Goal: Transaction & Acquisition: Purchase product/service

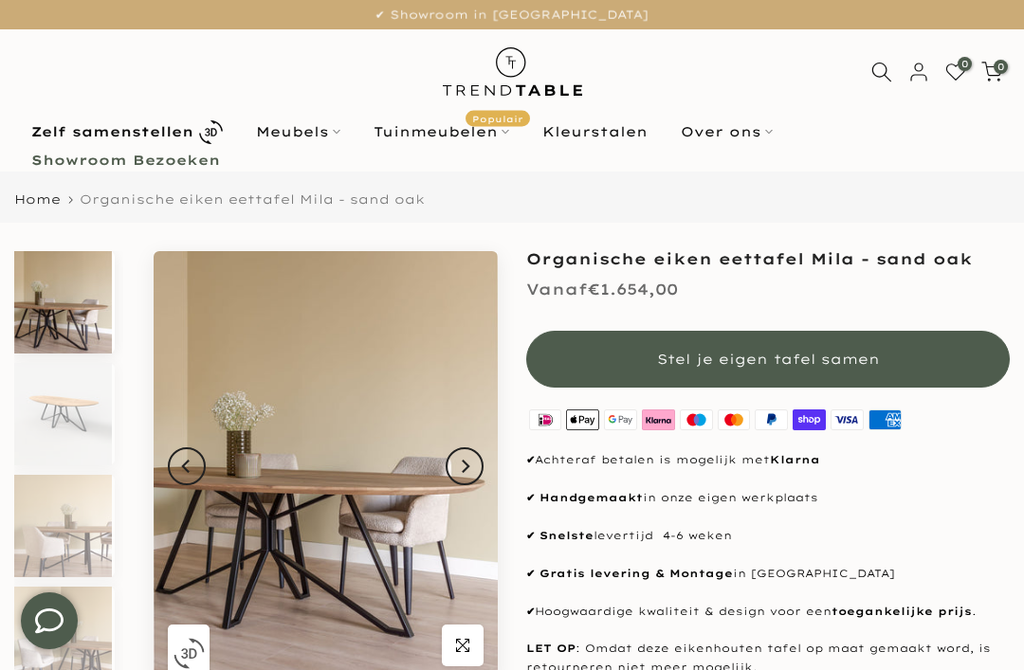
click at [461, 463] on icon "Next" at bounding box center [464, 466] width 13 height 15
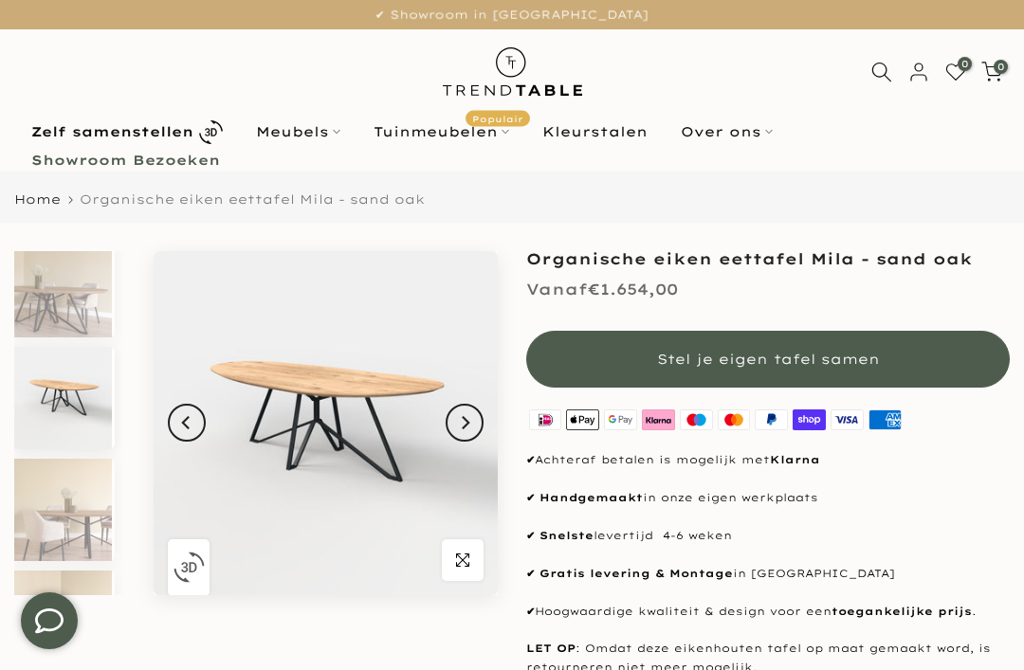
scroll to position [17, 0]
click at [470, 429] on icon "Next" at bounding box center [464, 422] width 13 height 15
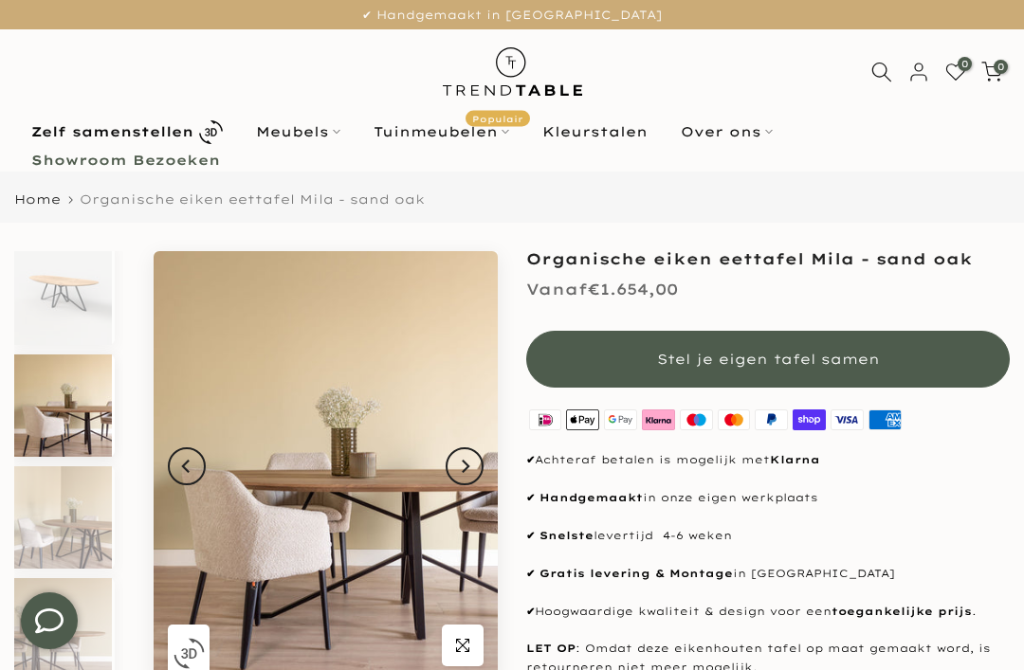
scroll to position [129, 0]
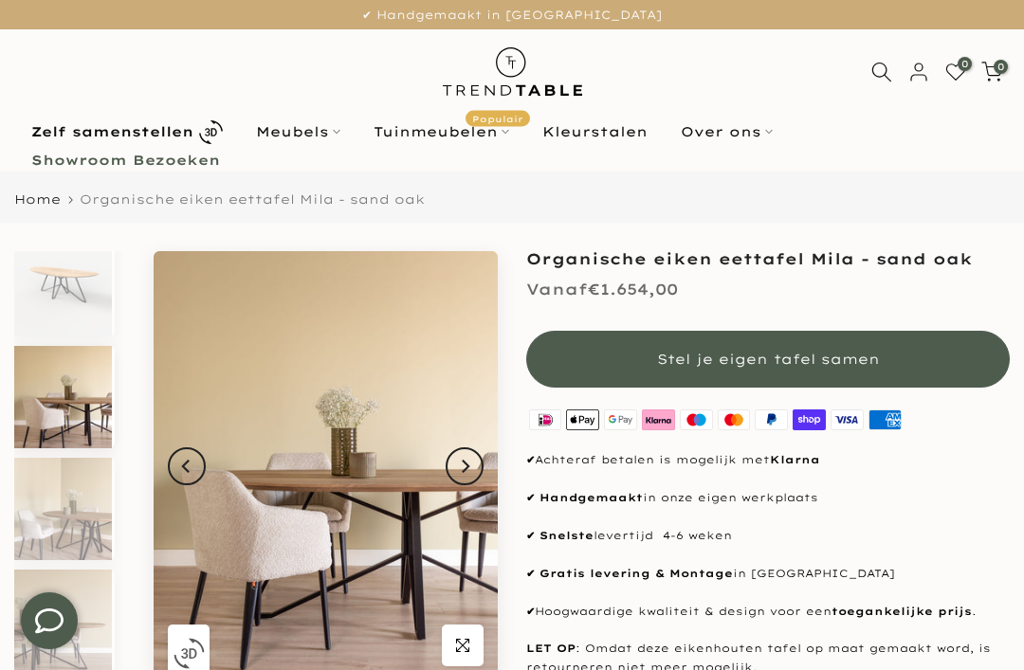
click at [465, 473] on icon "Next" at bounding box center [464, 466] width 13 height 15
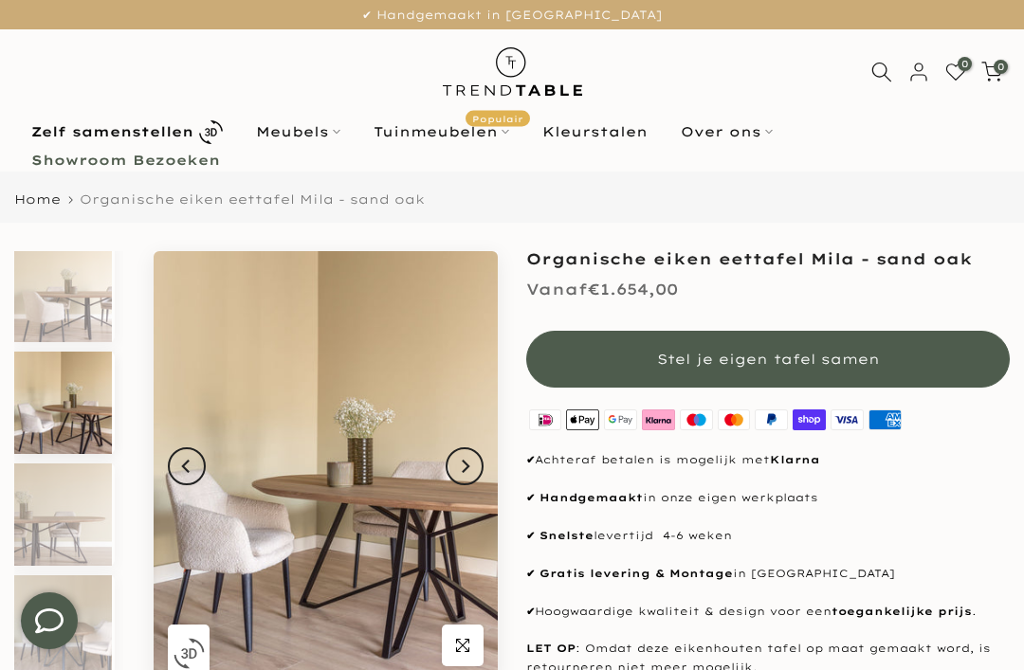
scroll to position [241, 0]
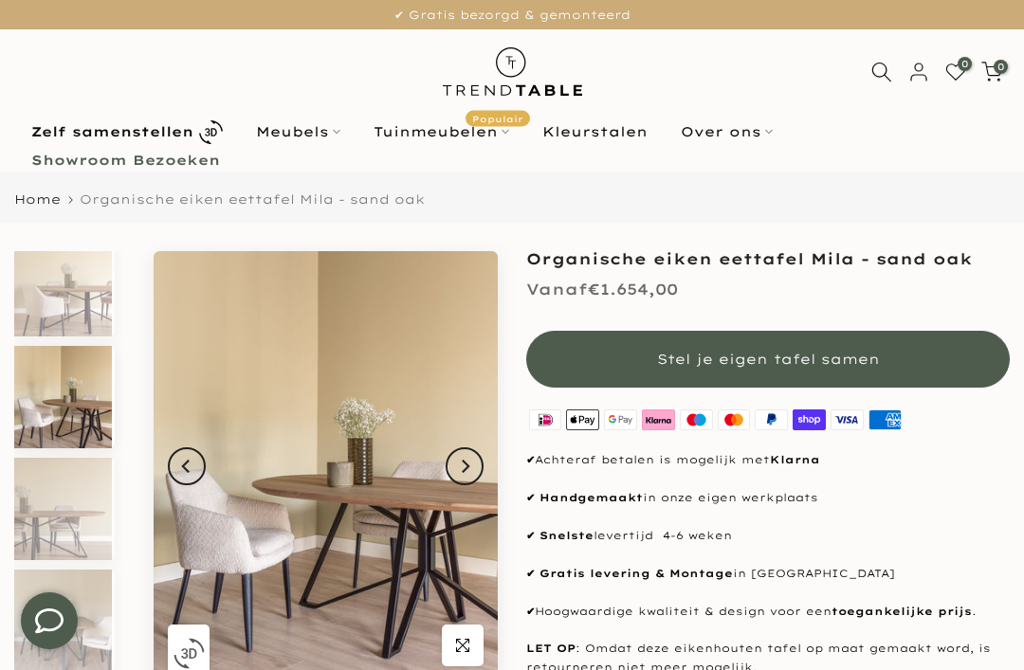
click at [477, 459] on button "Next" at bounding box center [465, 466] width 38 height 38
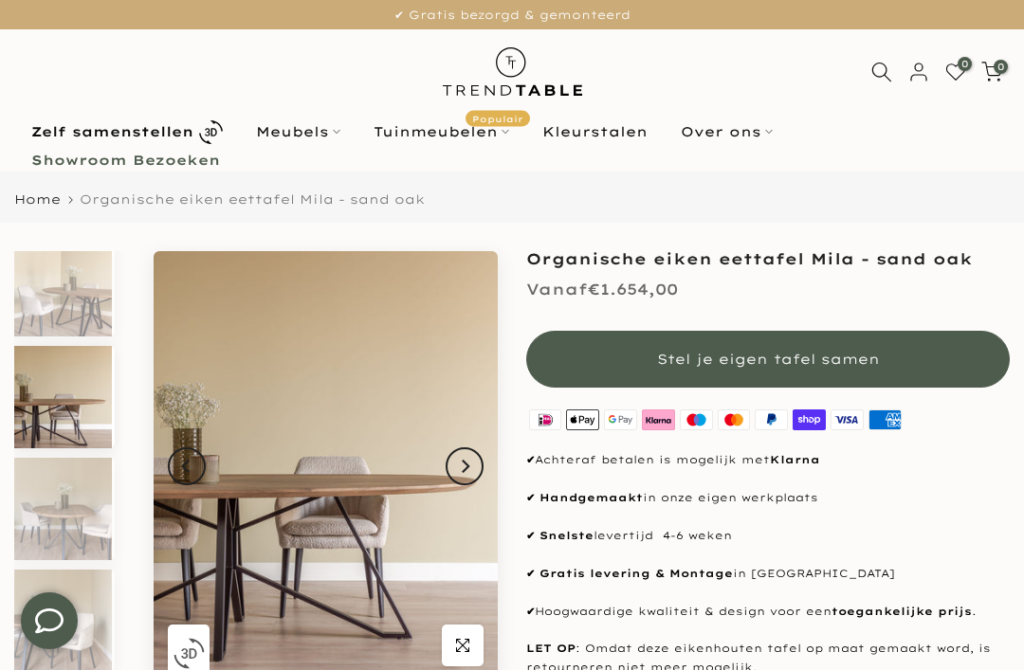
click at [452, 452] on button "Next" at bounding box center [465, 466] width 38 height 38
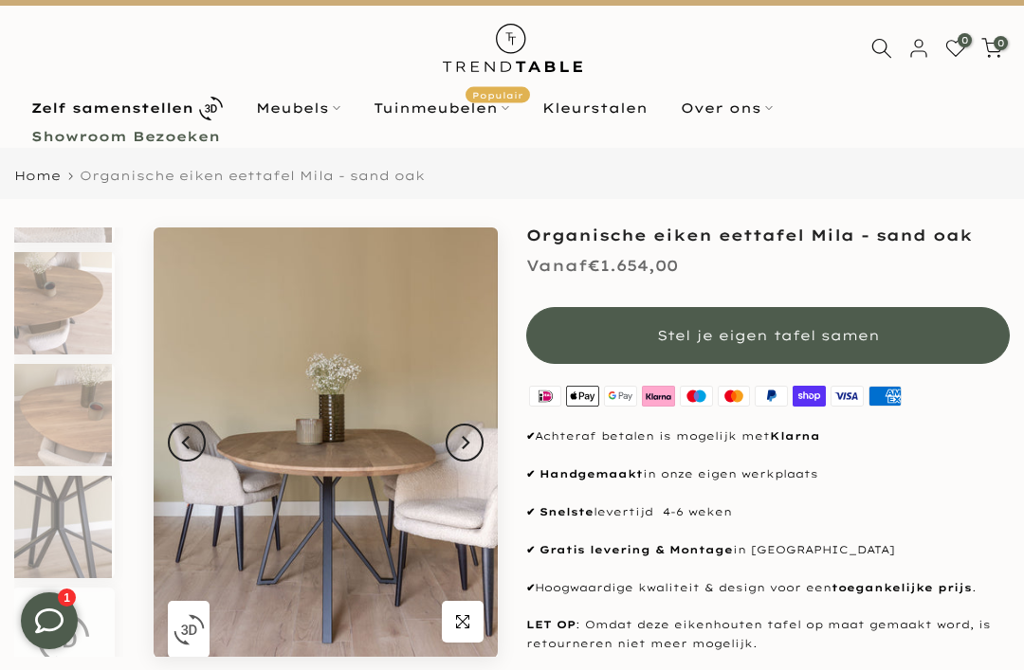
scroll to position [1097, 0]
click at [429, 445] on img at bounding box center [326, 443] width 344 height 430
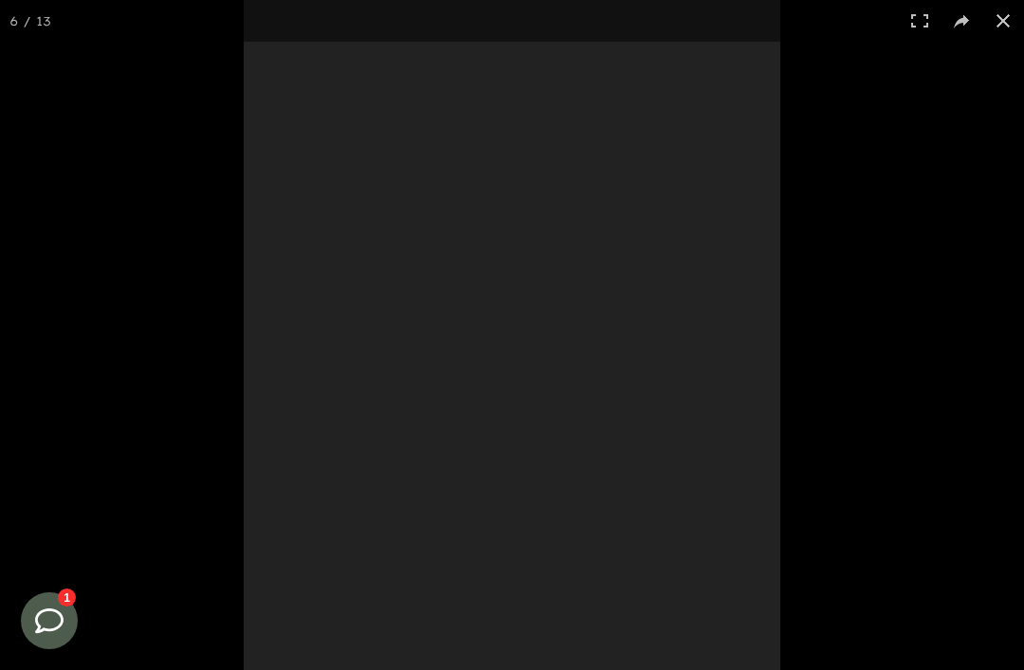
click at [448, 438] on div at bounding box center [512, 335] width 537 height 670
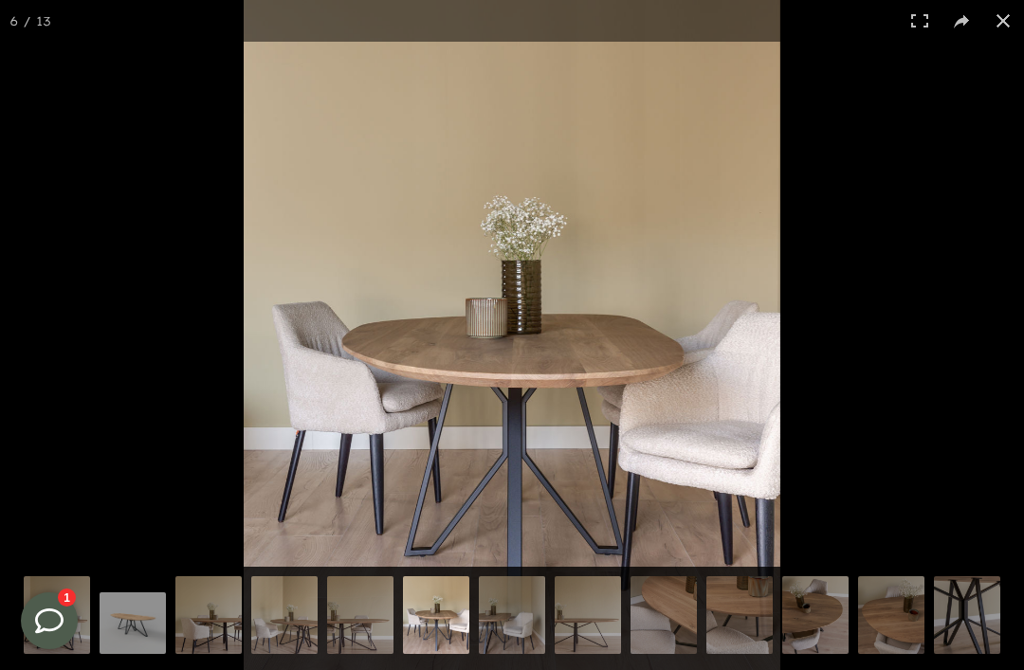
scroll to position [0, 0]
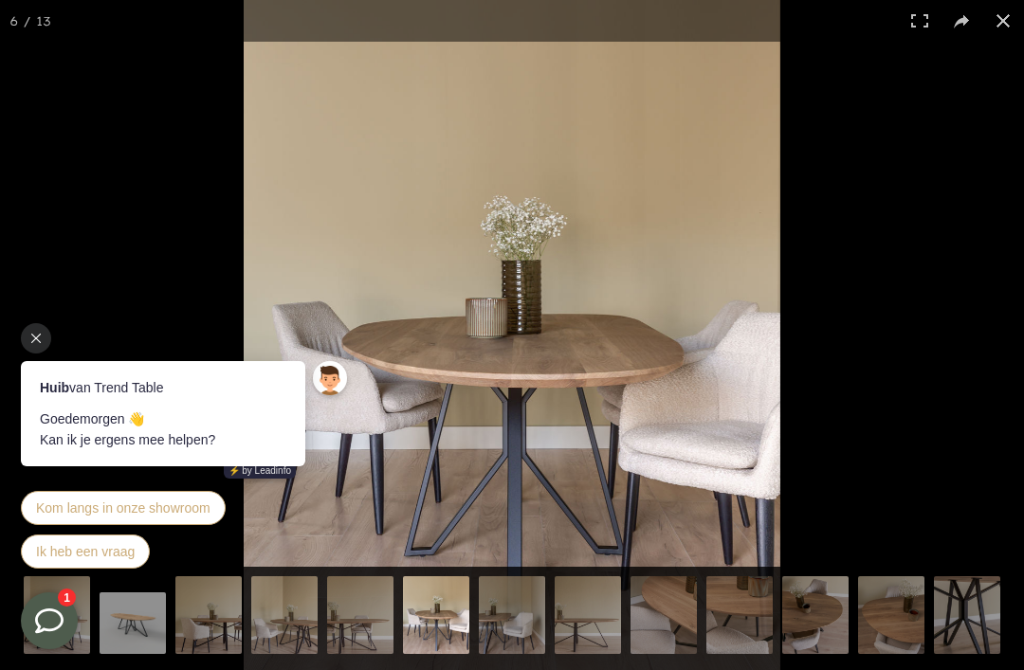
click at [214, 629] on img at bounding box center [208, 617] width 66 height 83
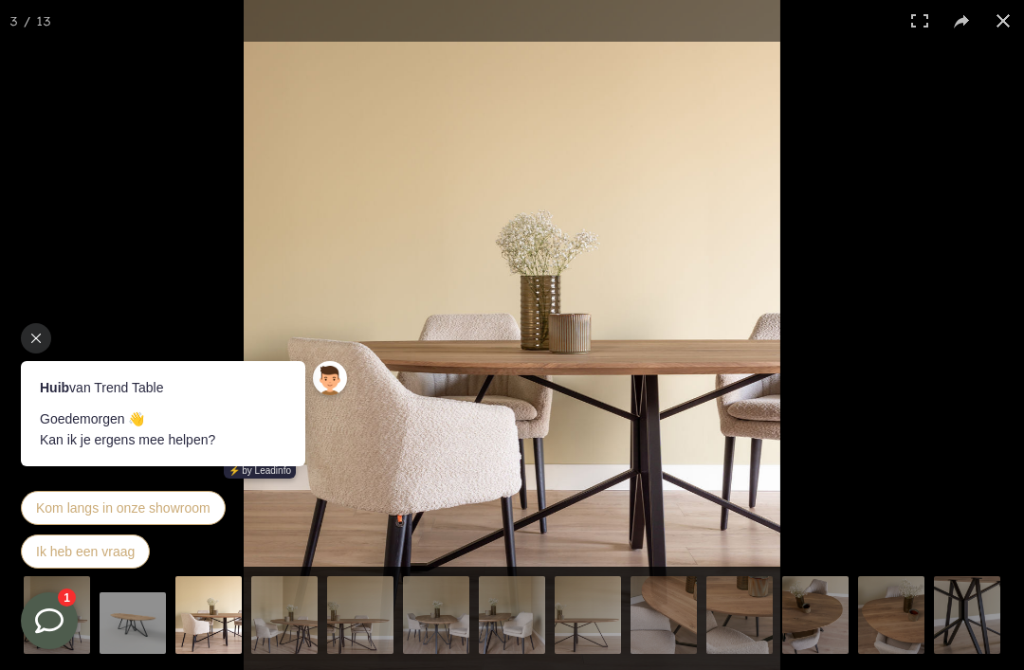
click at [273, 615] on img at bounding box center [284, 617] width 66 height 83
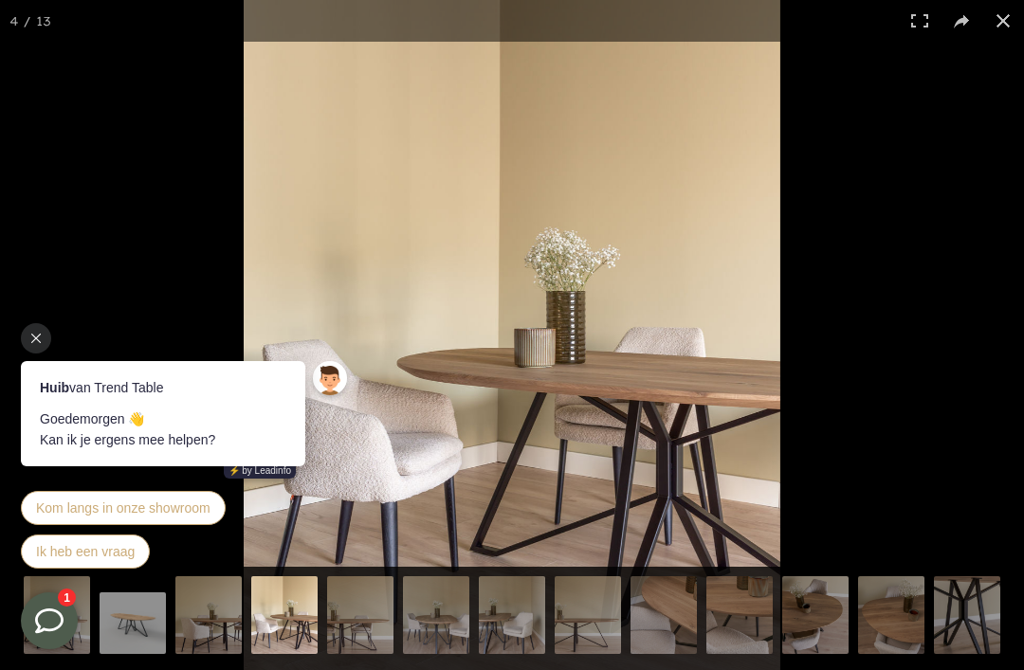
click at [365, 618] on img at bounding box center [360, 617] width 66 height 83
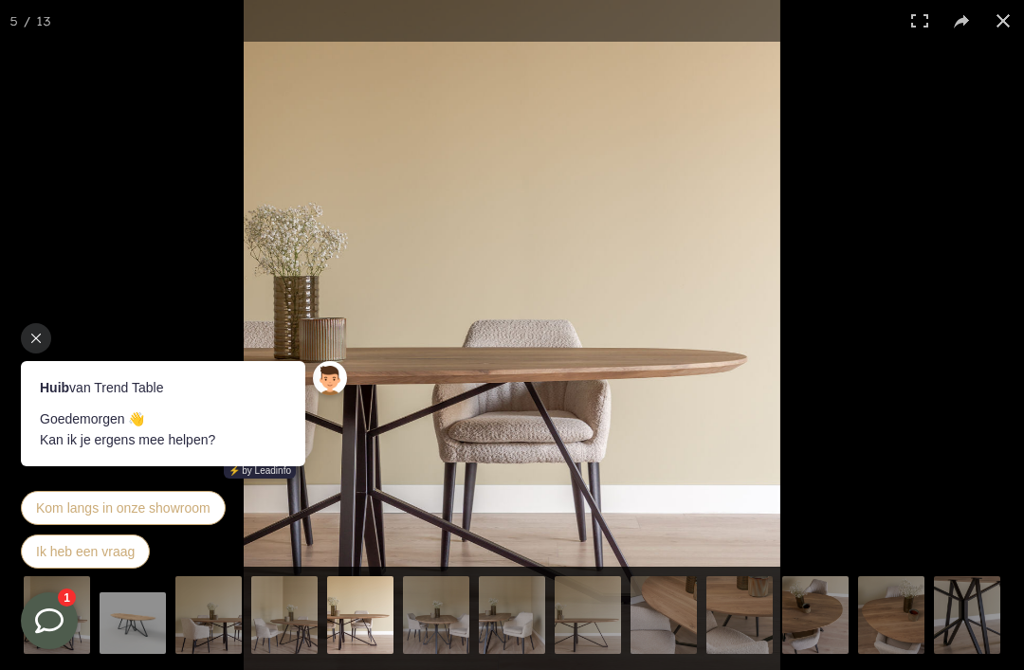
click at [443, 613] on img at bounding box center [436, 617] width 66 height 83
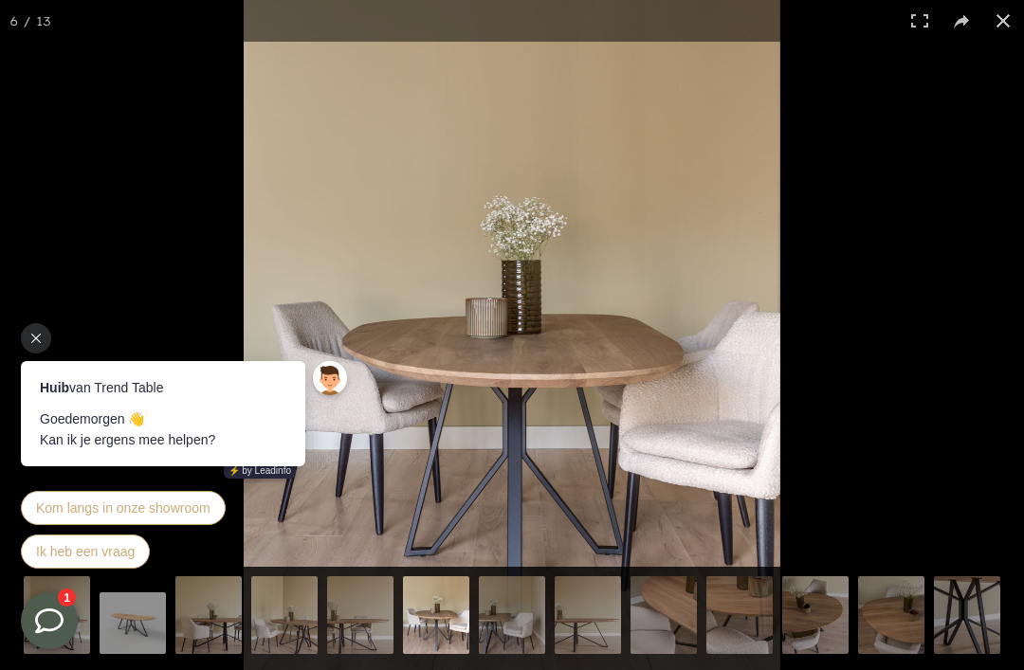
click at [538, 611] on img at bounding box center [512, 617] width 66 height 83
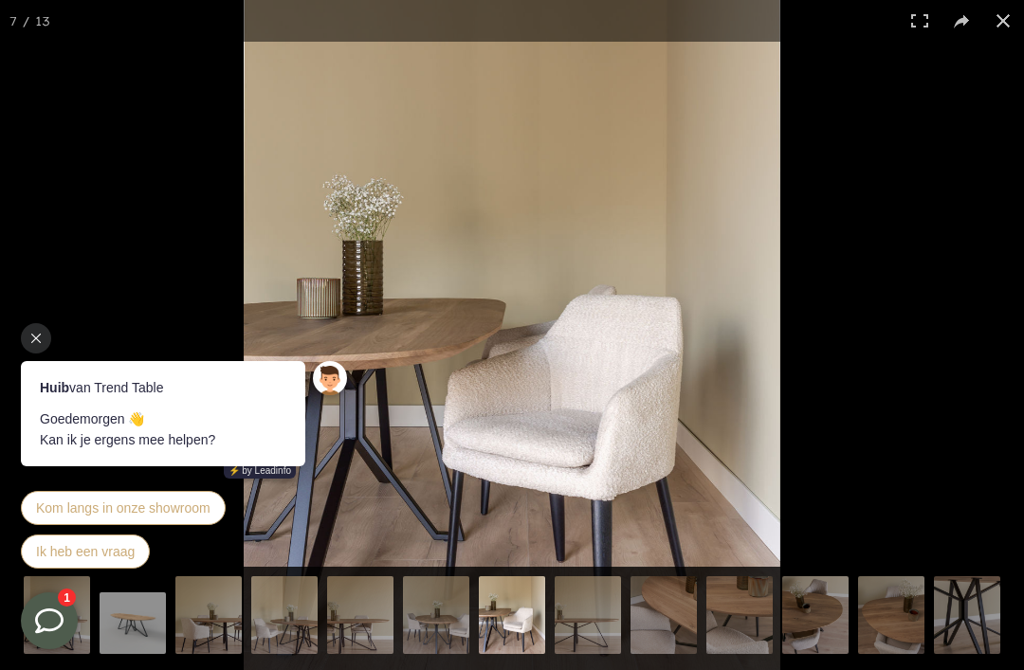
click at [642, 601] on img at bounding box center [663, 617] width 66 height 83
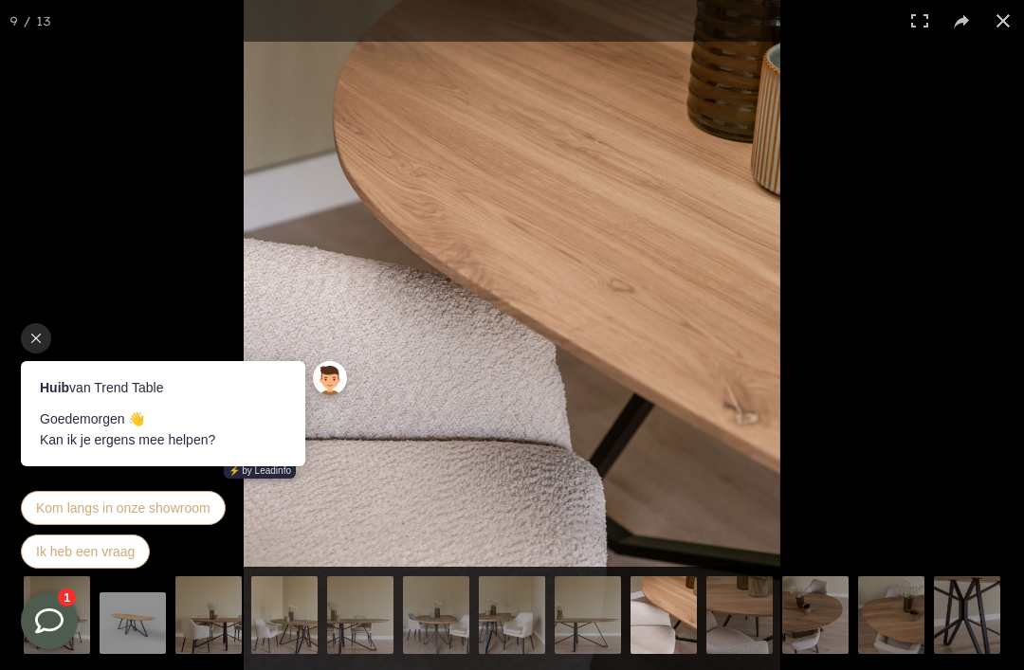
click at [723, 603] on img at bounding box center [739, 617] width 66 height 83
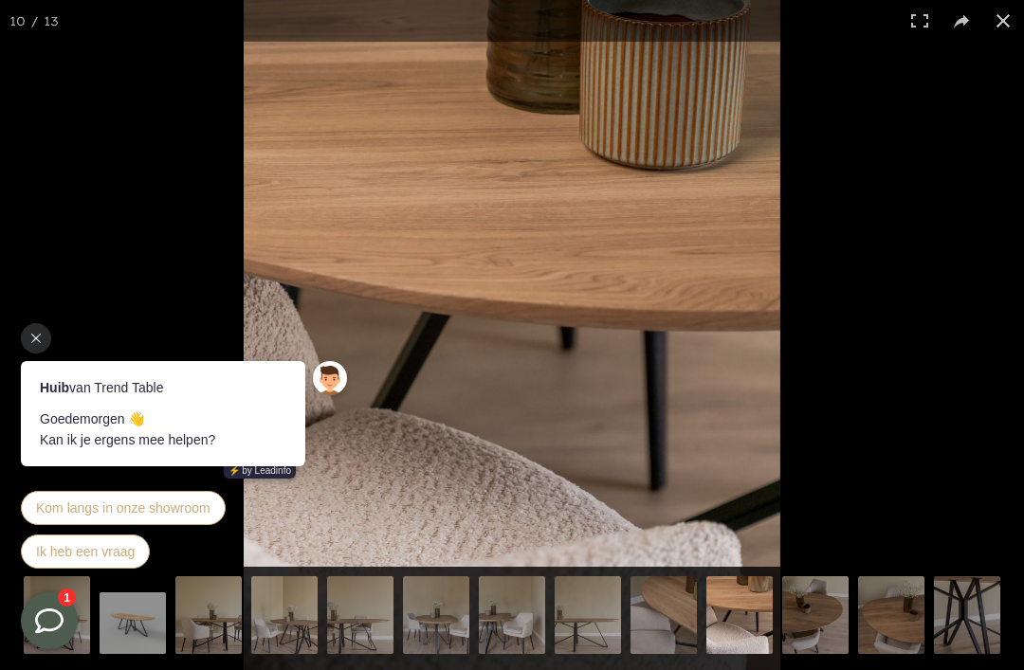
click at [813, 604] on img at bounding box center [815, 617] width 66 height 83
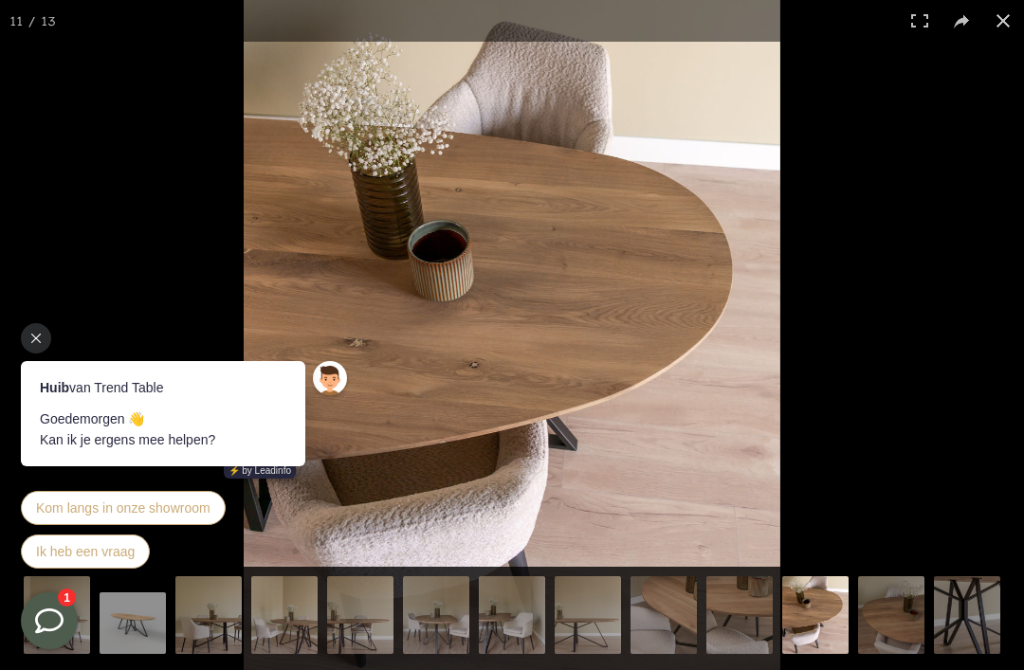
click at [866, 599] on img at bounding box center [891, 617] width 66 height 83
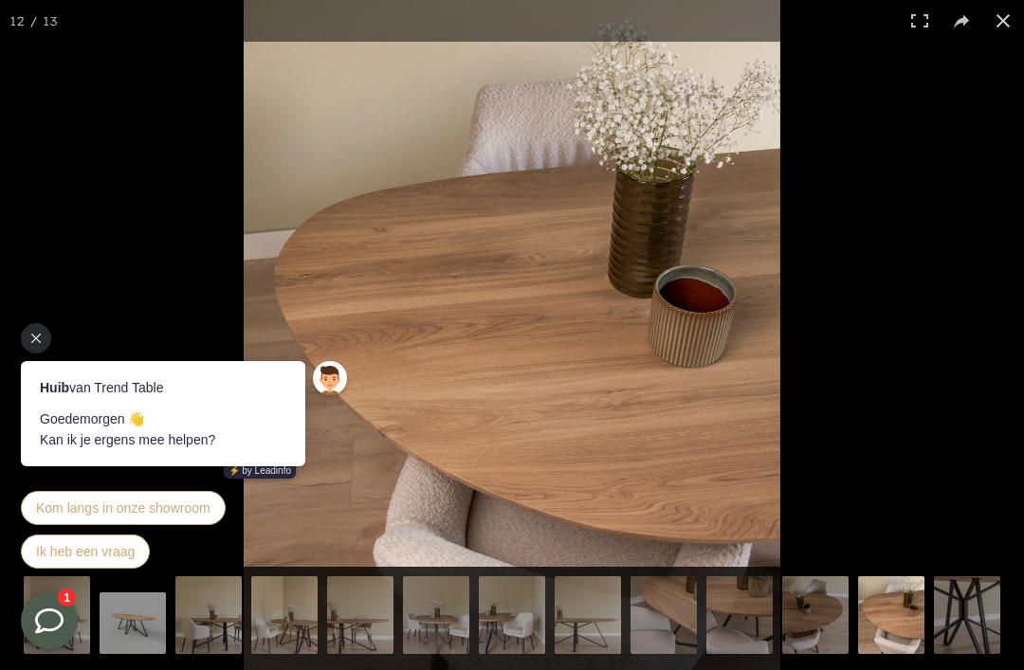
click at [922, 594] on img at bounding box center [891, 613] width 66 height 83
click at [952, 604] on img at bounding box center [967, 617] width 66 height 83
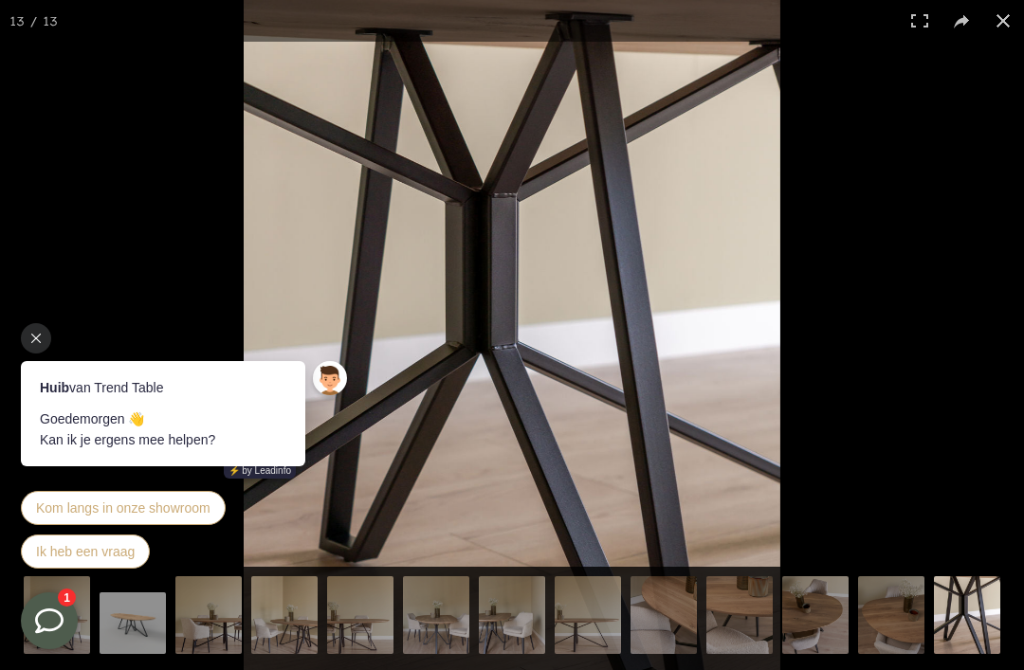
click at [959, 629] on img at bounding box center [967, 613] width 66 height 83
click at [981, 610] on img at bounding box center [967, 613] width 66 height 83
click at [975, 630] on img at bounding box center [967, 613] width 66 height 83
click at [974, 630] on img at bounding box center [967, 613] width 66 height 83
click at [950, 617] on img at bounding box center [967, 613] width 66 height 83
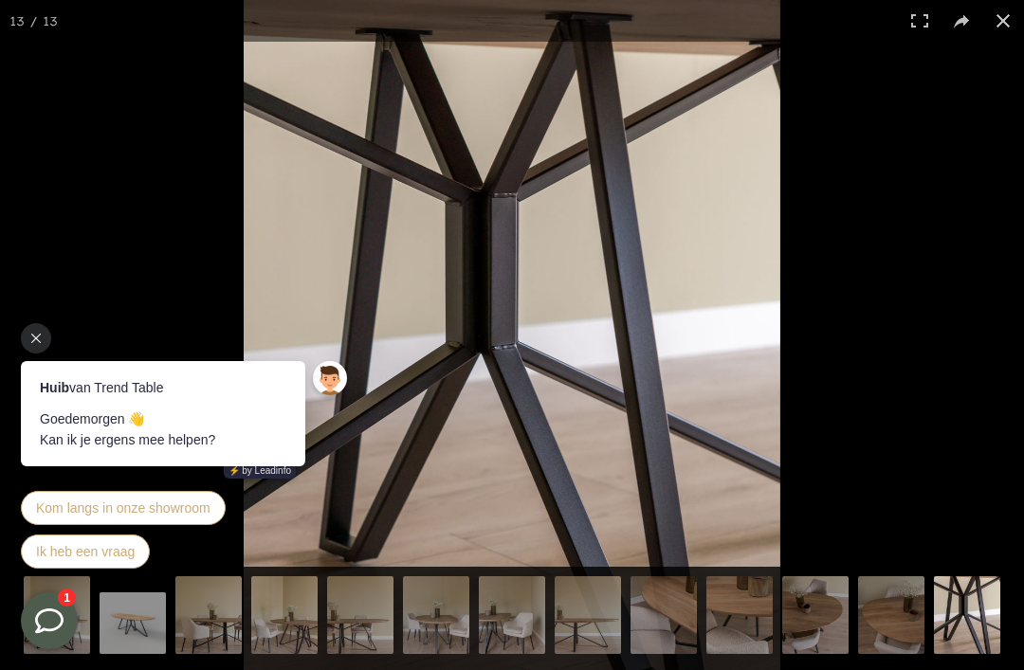
click at [950, 617] on img at bounding box center [967, 613] width 66 height 83
click at [945, 628] on img at bounding box center [967, 613] width 66 height 83
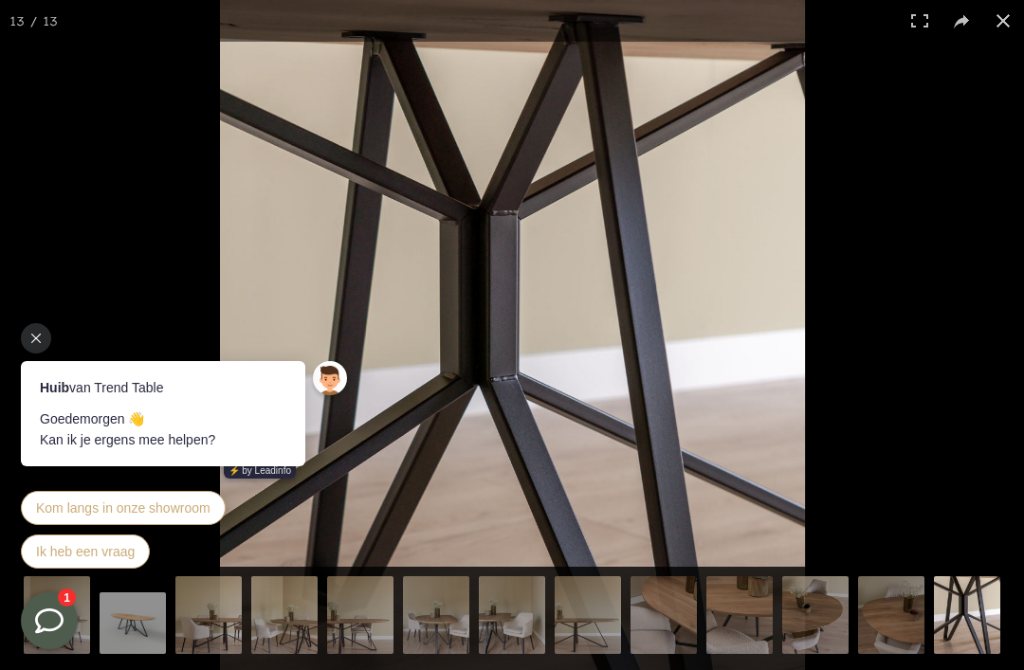
scroll to position [215, 0]
click at [1010, 23] on button at bounding box center [1003, 21] width 42 height 42
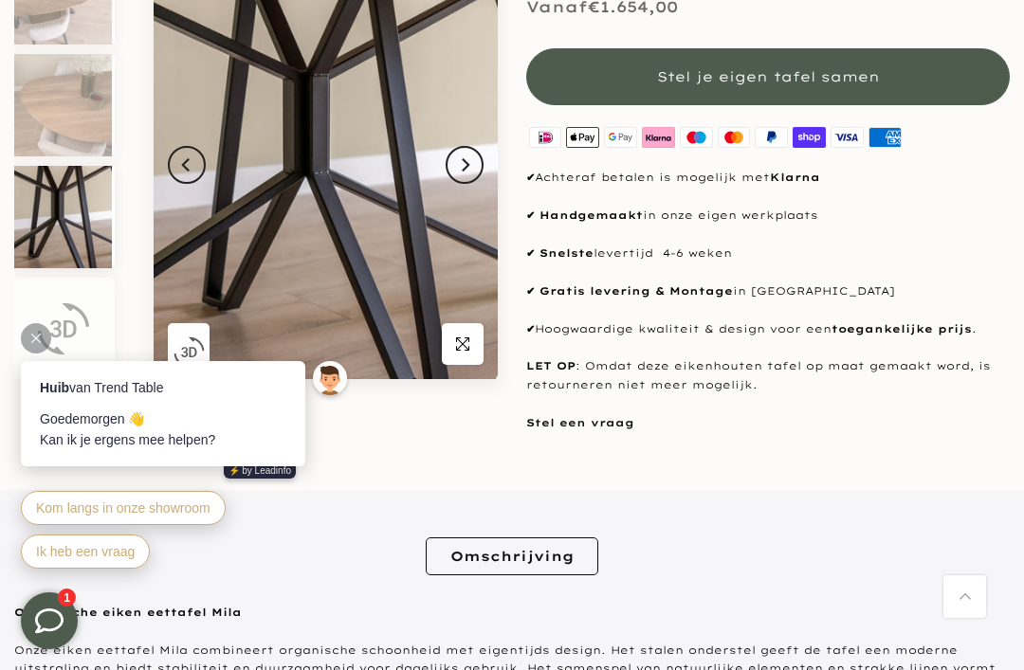
scroll to position [0, 0]
